Goal: Task Accomplishment & Management: Use online tool/utility

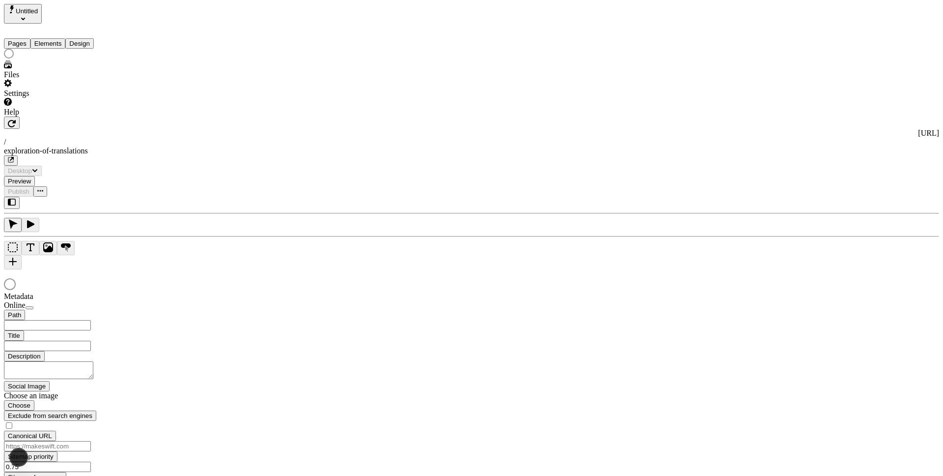
type input "/exploration-of-translations"
type input "The Great Translation Adventure"
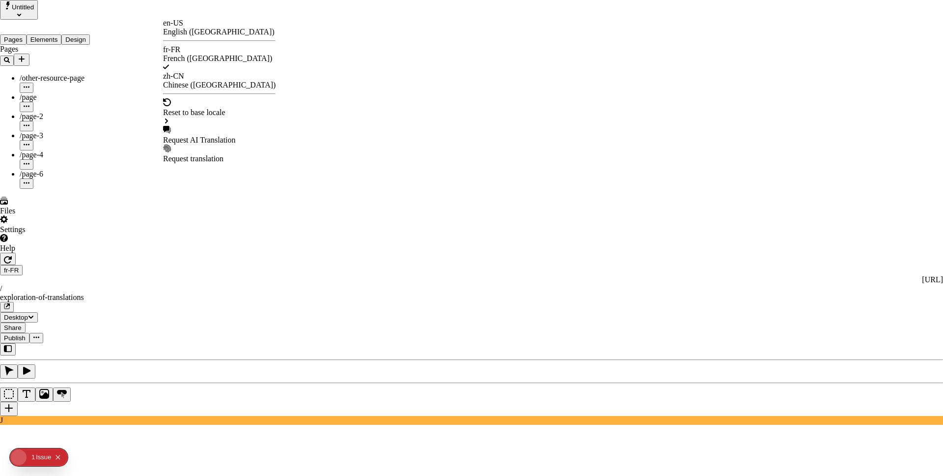
click at [232, 126] on div "Request AI Translation" at bounding box center [219, 135] width 113 height 19
checkbox input "true"
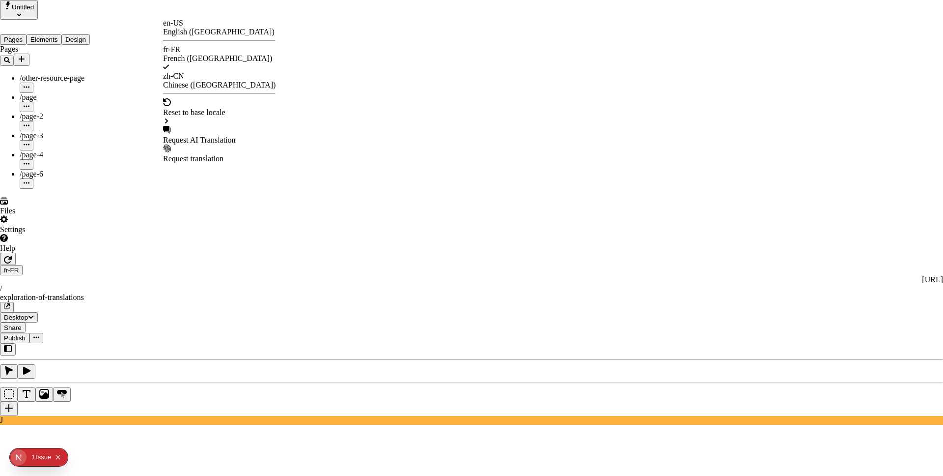
checkbox input "true"
drag, startPoint x: 366, startPoint y: 167, endPoint x: 365, endPoint y: 262, distance: 95.8
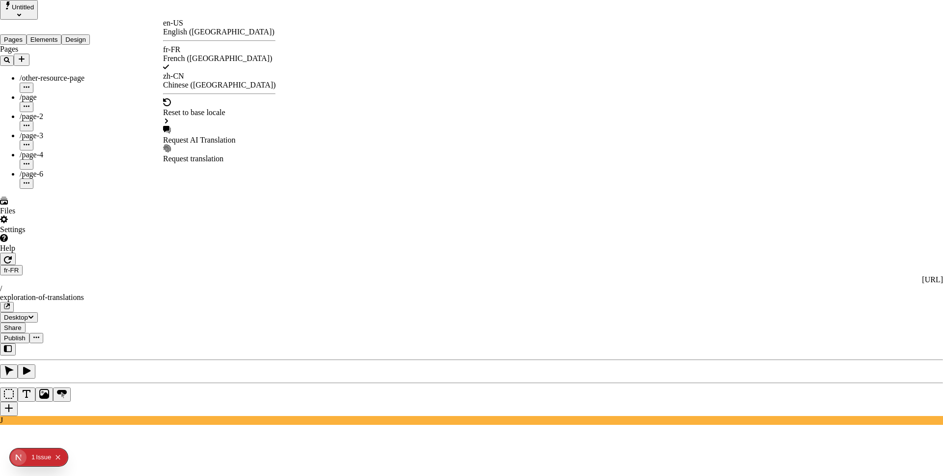
checkbox input "true"
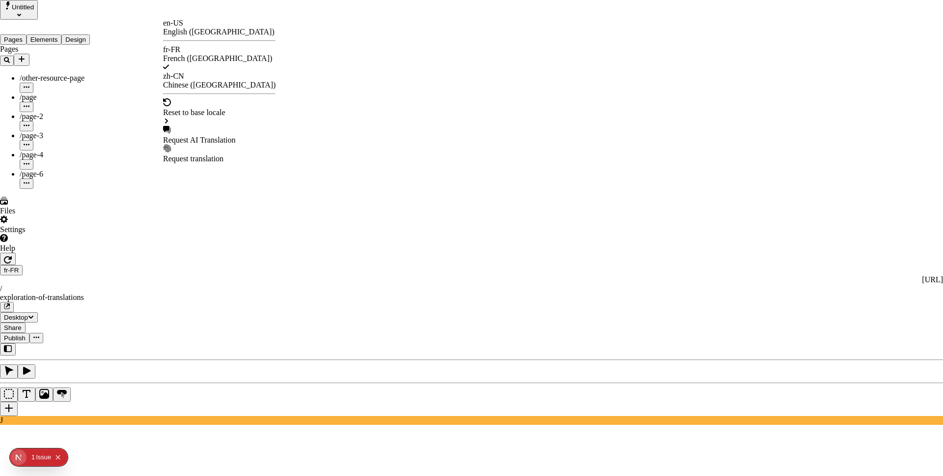
checkbox input "true"
drag, startPoint x: 366, startPoint y: 275, endPoint x: 364, endPoint y: 266, distance: 9.1
checkbox input "true"
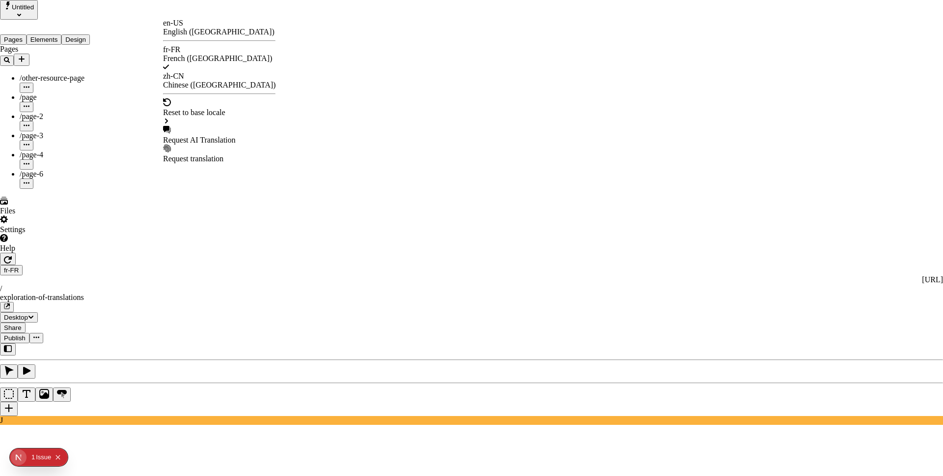
checkbox input "true"
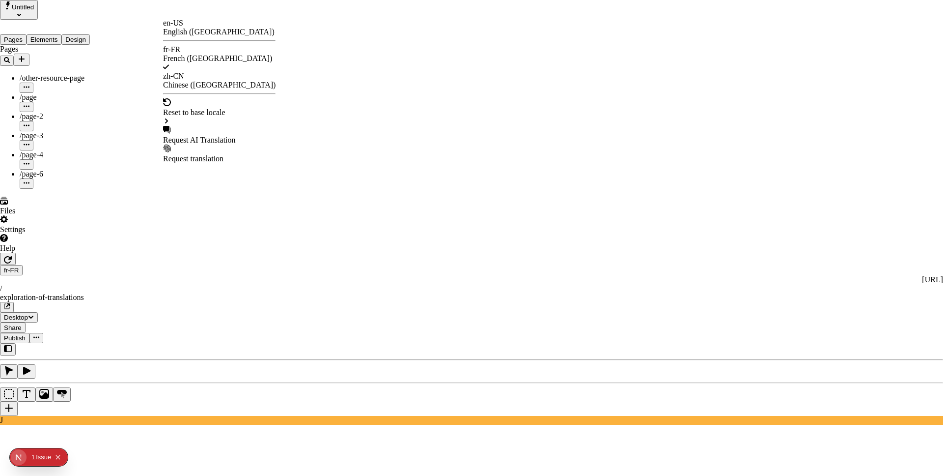
checkbox input "true"
checkbox input "false"
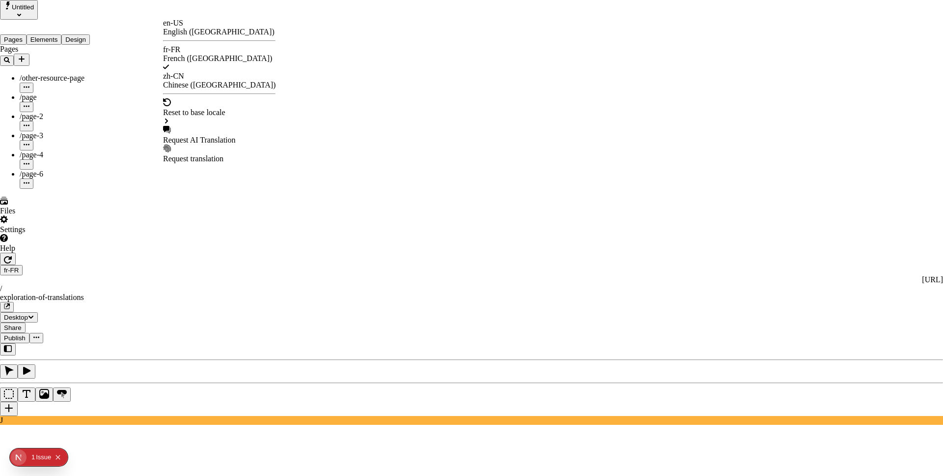
checkbox input "false"
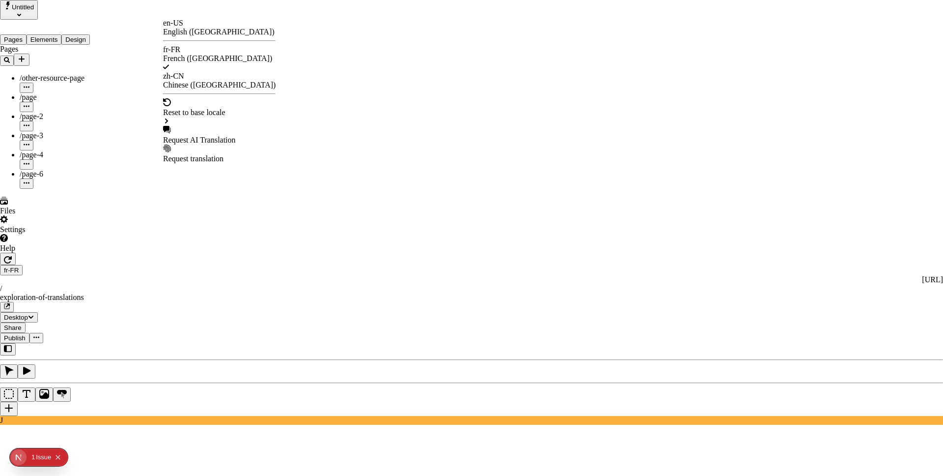
checkbox input "false"
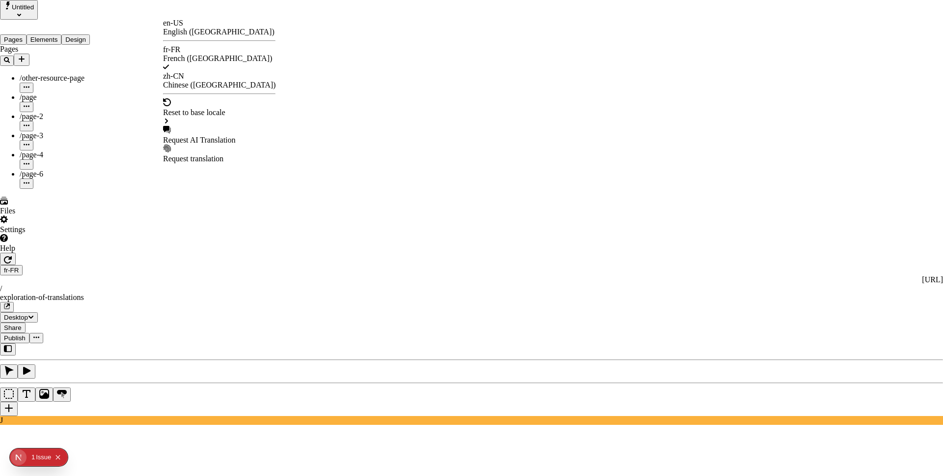
checkbox input "false"
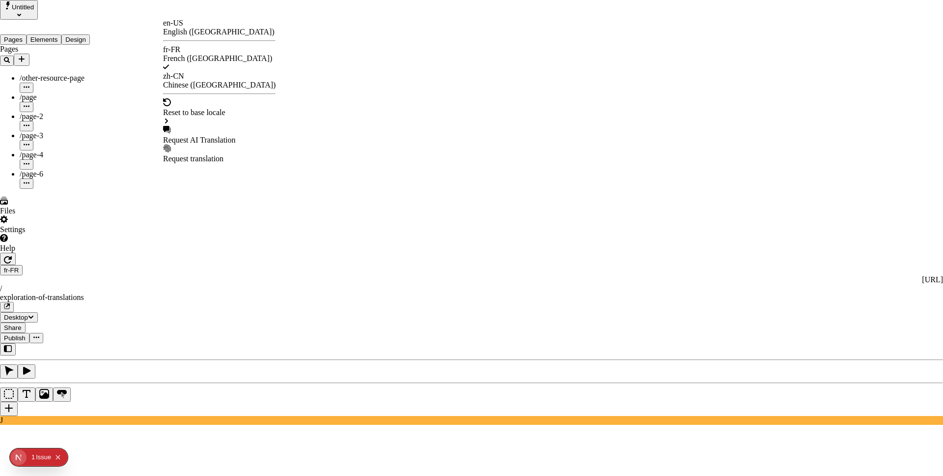
type input "/exploration-des-traductions"
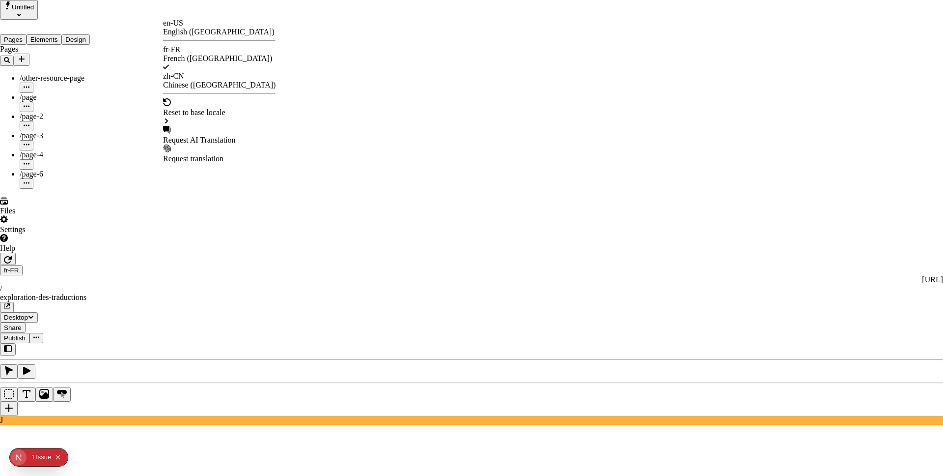
click at [188, 28] on div "en-US" at bounding box center [219, 23] width 113 height 9
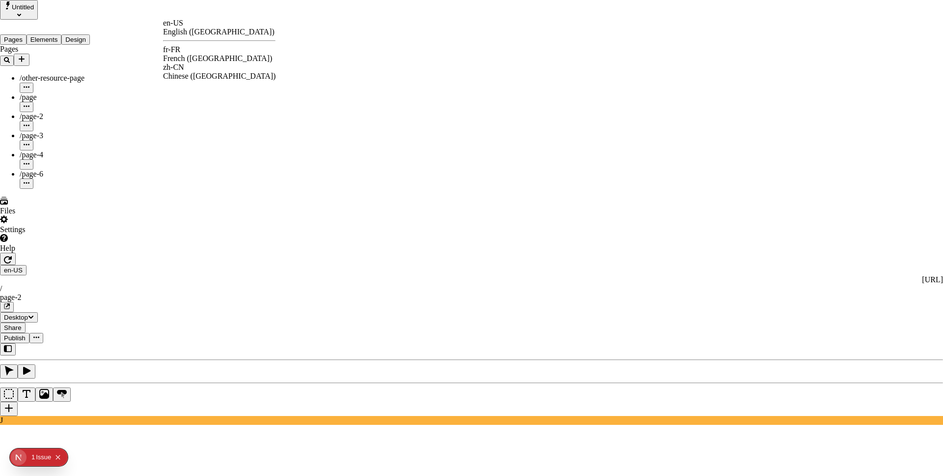
click at [196, 55] on div "fr-FR French ([GEOGRAPHIC_DATA])" at bounding box center [219, 54] width 113 height 18
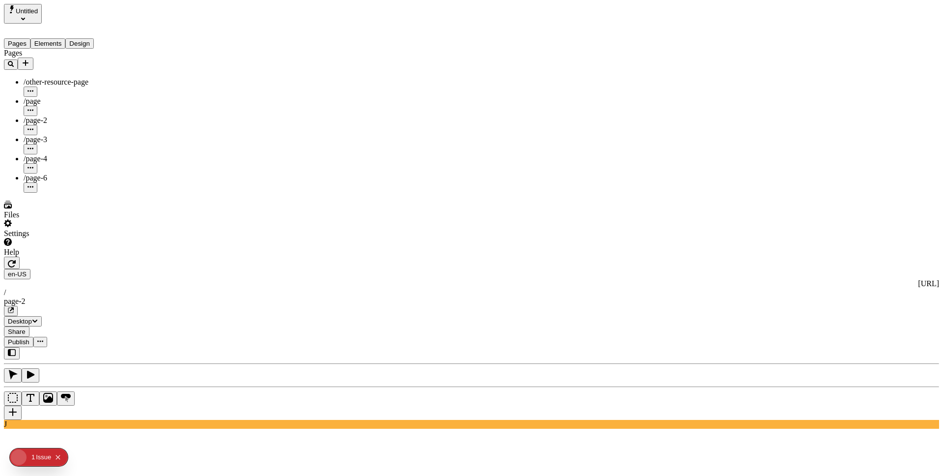
type input "/exploration-des-traductions"
type input "The Great Translation Adventure"
click at [29, 338] on span "Publish" at bounding box center [19, 341] width 22 height 7
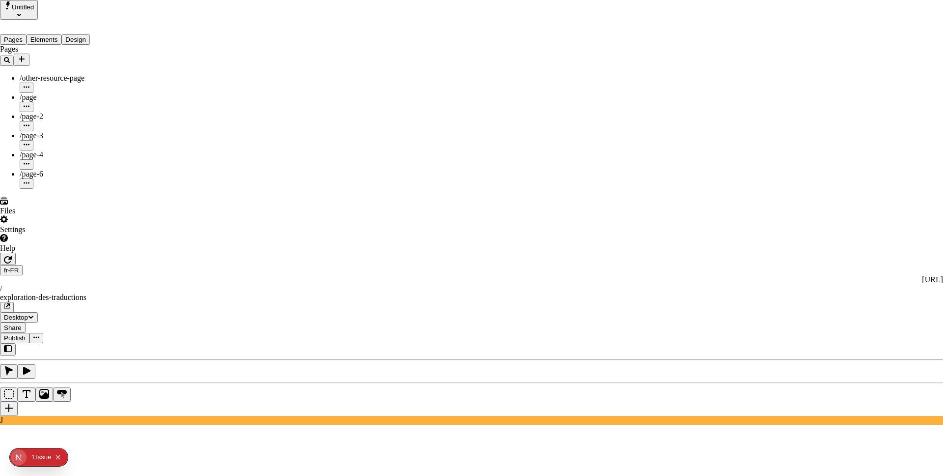
type input "/exploration-of-translations"
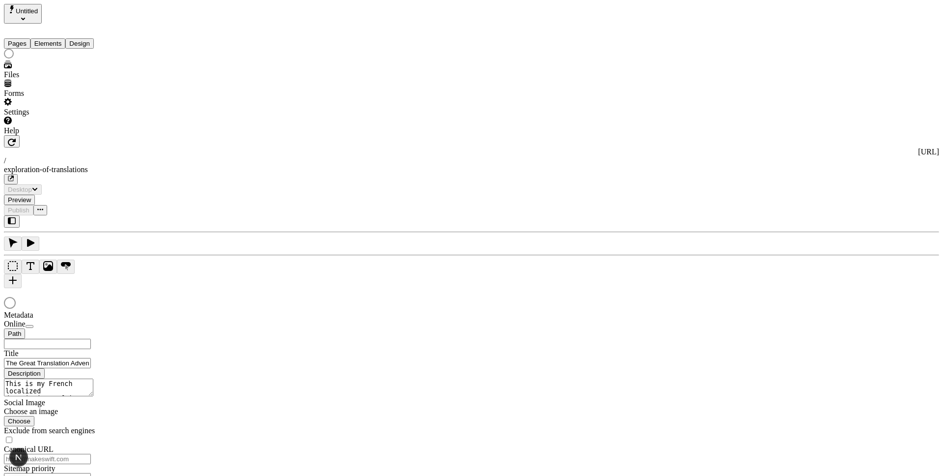
type input "/exploration-of-translations"
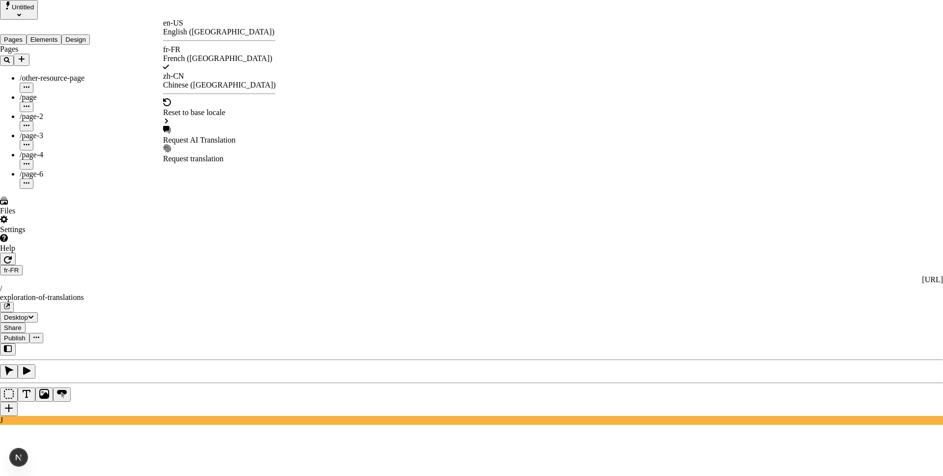
click at [216, 136] on div "Request AI Translation" at bounding box center [219, 140] width 113 height 9
checkbox input "true"
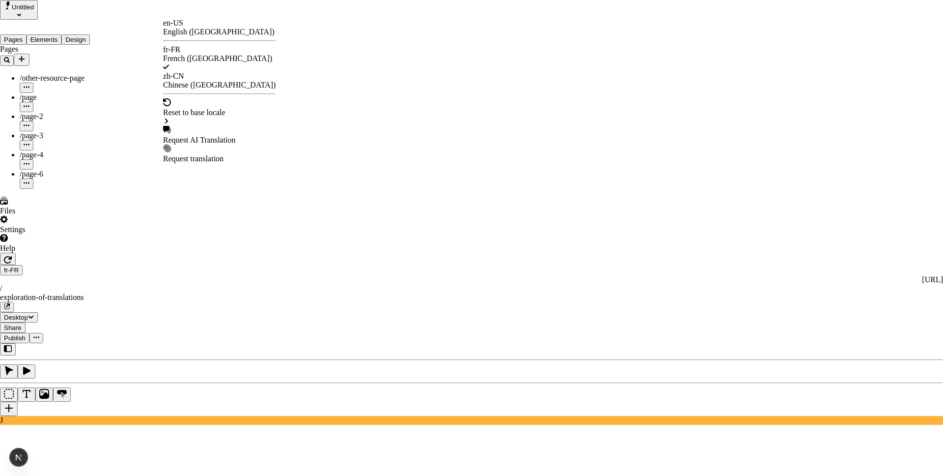
checkbox input "true"
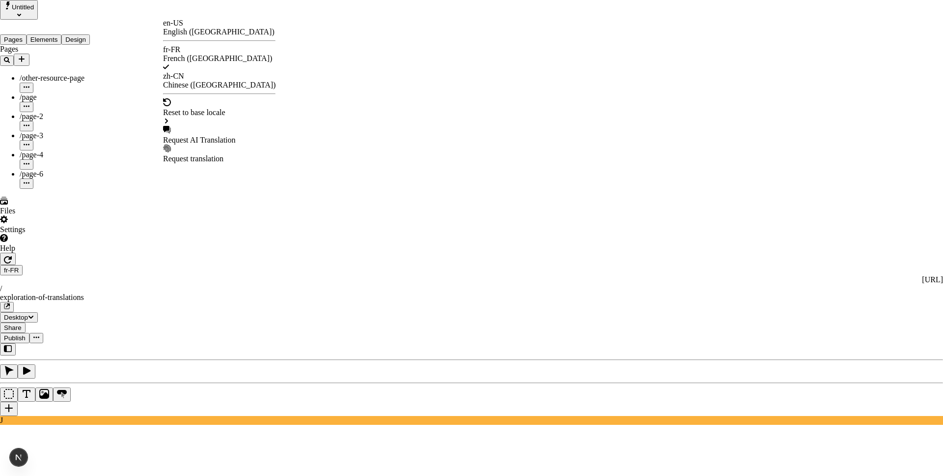
type input "/exploration%20des%20traductions"
checkbox input "false"
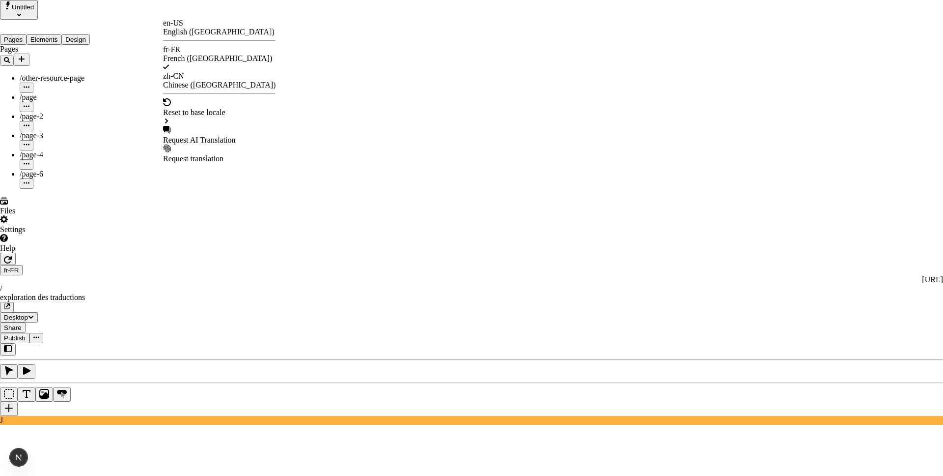
click at [226, 136] on div "Request AI Translation" at bounding box center [219, 140] width 113 height 9
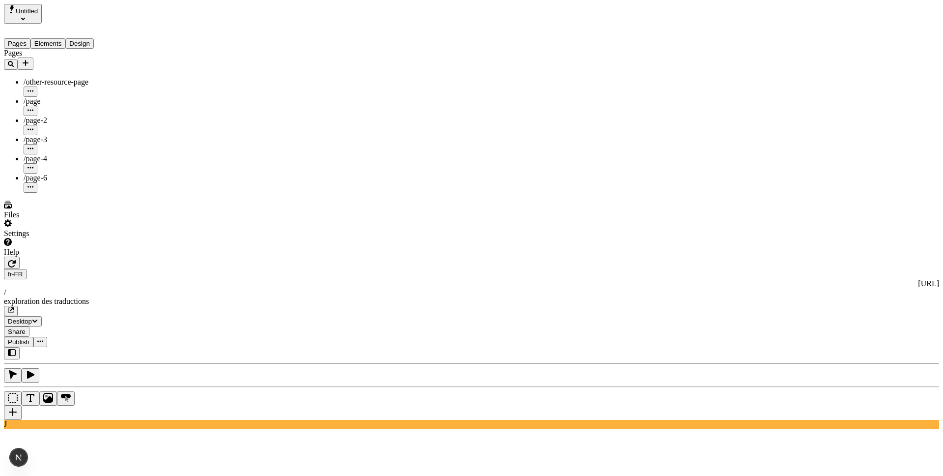
click at [29, 338] on span "Publish" at bounding box center [19, 341] width 22 height 7
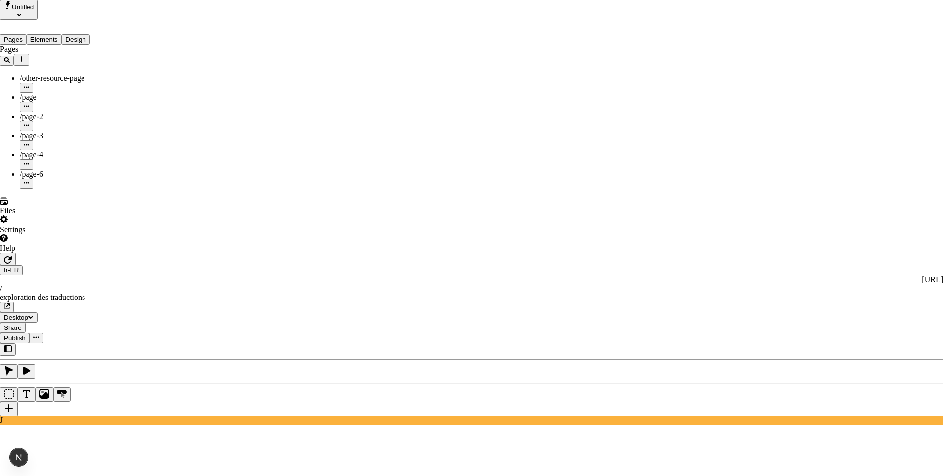
checkbox input "true"
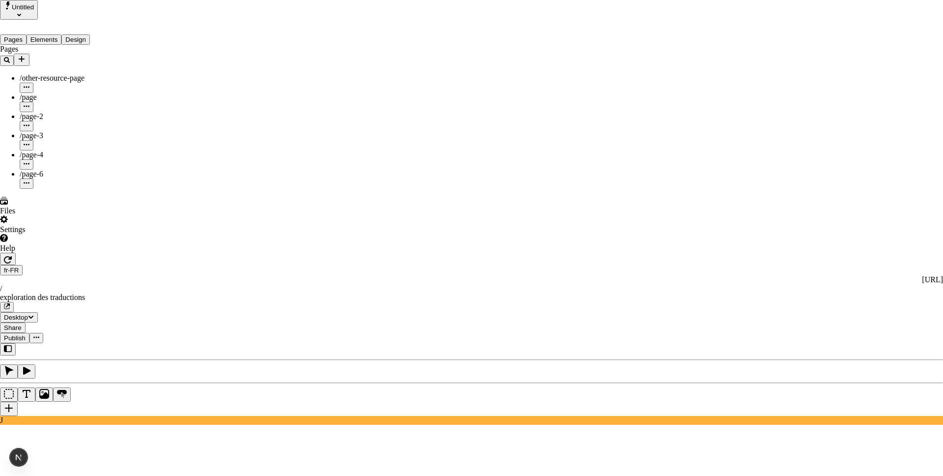
drag, startPoint x: 564, startPoint y: 271, endPoint x: 569, endPoint y: 258, distance: 13.7
checkbox input "false"
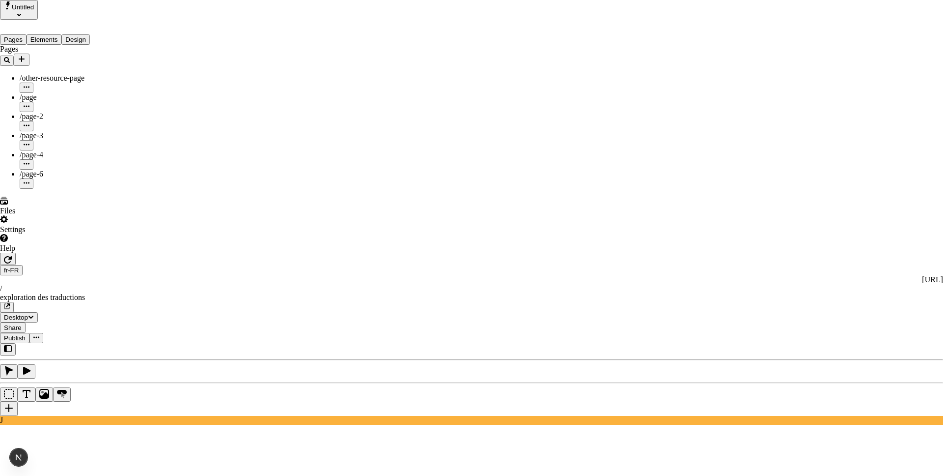
checkbox input "false"
type input "/exploration-of-translations"
